Goal: Find specific page/section

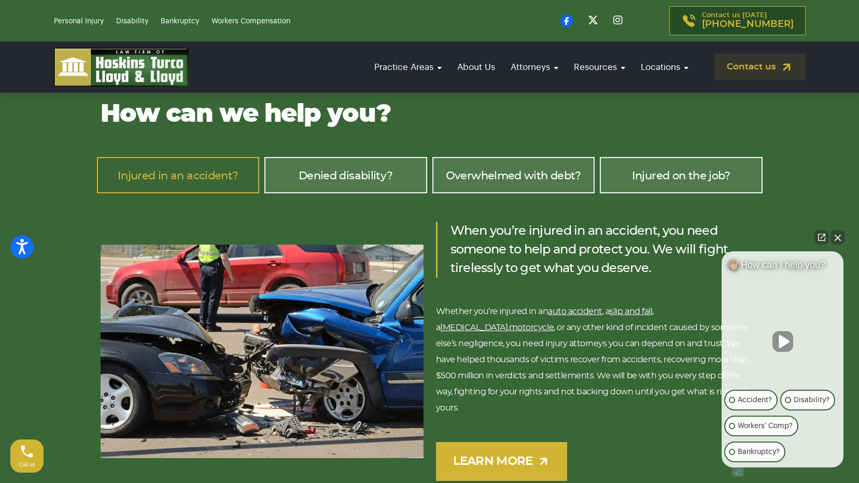
scroll to position [1459, 0]
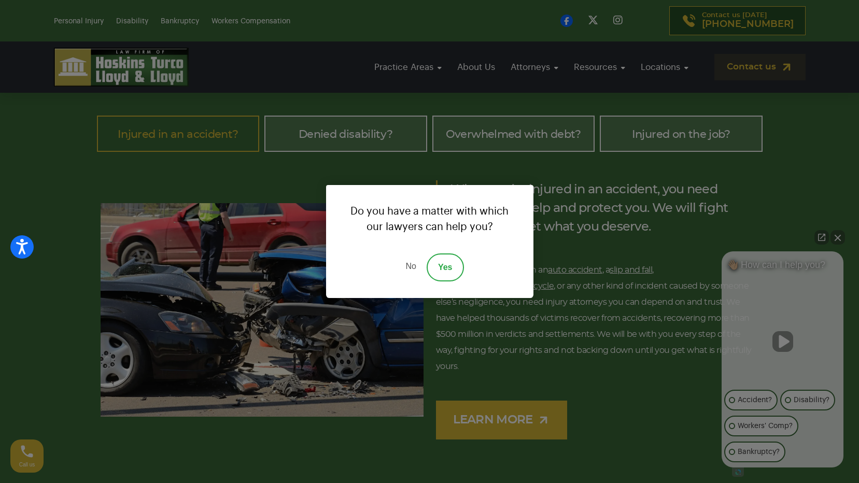
click at [414, 264] on link "No" at bounding box center [410, 268] width 31 height 28
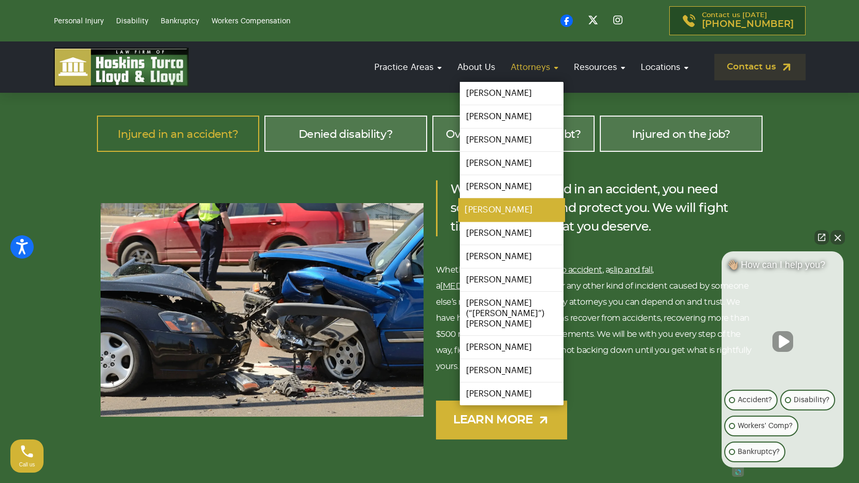
click at [497, 205] on link "[PERSON_NAME]" at bounding box center [511, 210] width 107 height 23
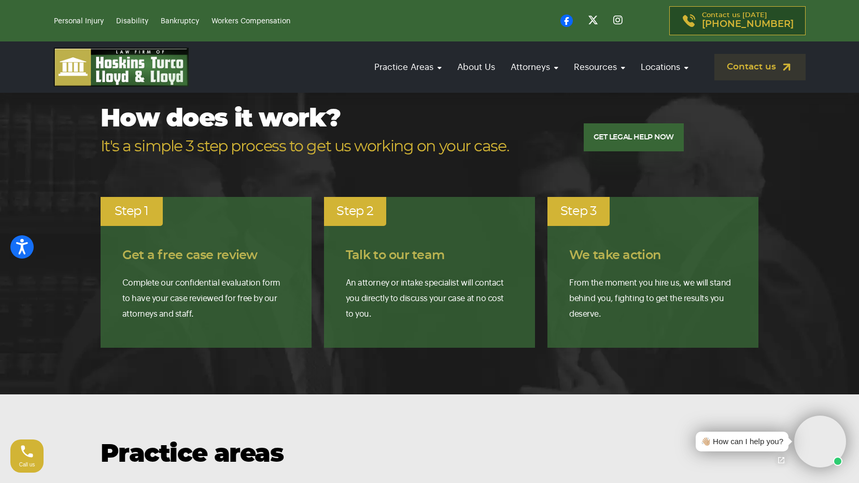
scroll to position [996, 0]
